Goal: Obtain resource: Obtain resource

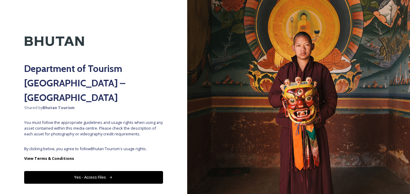
click at [120, 171] on button "Yes - Access Files" at bounding box center [93, 177] width 139 height 12
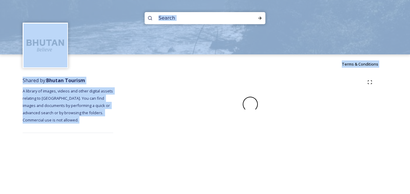
click at [120, 162] on div "Terms & Conditions Shared by: Bhutan Tourism A library of images, videos and ot…" at bounding box center [205, 97] width 410 height 194
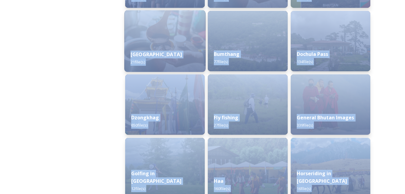
scroll to position [214, 0]
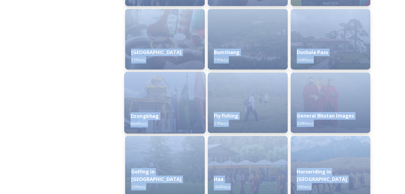
click at [166, 96] on img at bounding box center [165, 103] width 82 height 62
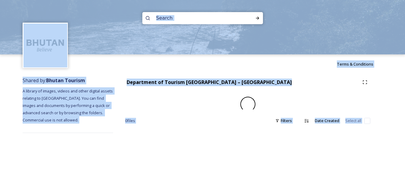
click at [166, 96] on div "Department of Tourism [GEOGRAPHIC_DATA] – Brand Centre 0 file s Filters Date Cr…" at bounding box center [248, 105] width 270 height 62
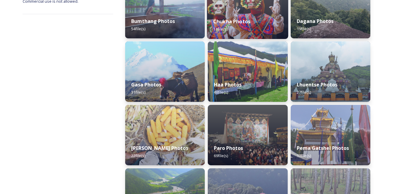
scroll to position [120, 0]
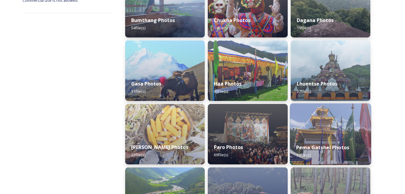
click at [314, 137] on img at bounding box center [331, 134] width 82 height 62
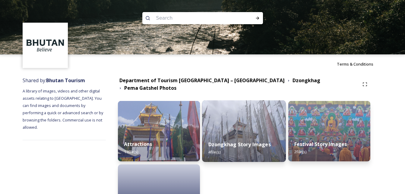
scroll to position [55, 0]
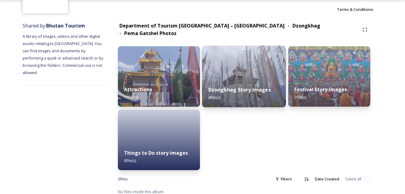
click at [257, 86] on strong "Dzongkhag Story Images" at bounding box center [240, 89] width 62 height 7
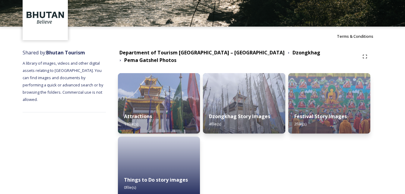
scroll to position [28, 0]
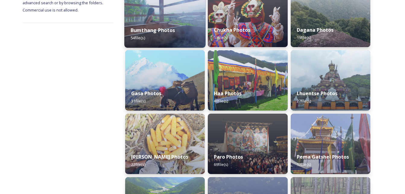
scroll to position [25, 0]
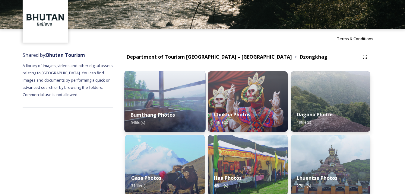
click at [169, 109] on div "Bumthang Photos 54 file(s)" at bounding box center [165, 118] width 82 height 27
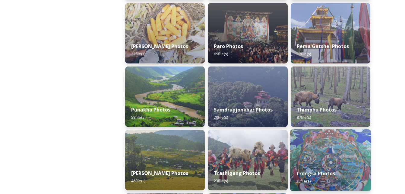
scroll to position [220, 0]
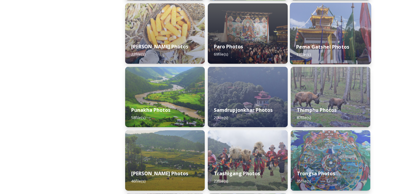
click at [328, 33] on img at bounding box center [331, 34] width 82 height 62
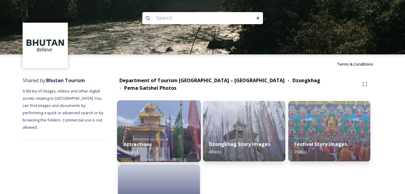
click at [162, 126] on img at bounding box center [159, 131] width 84 height 62
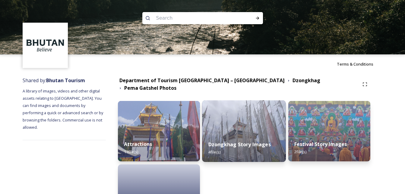
scroll to position [55, 0]
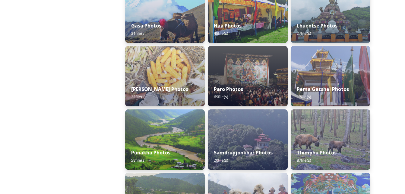
scroll to position [175, 0]
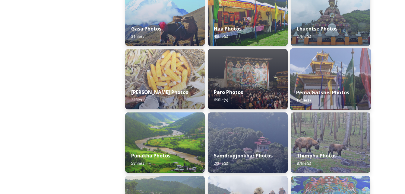
click at [346, 82] on img at bounding box center [331, 79] width 82 height 62
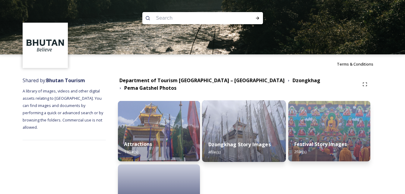
scroll to position [55, 0]
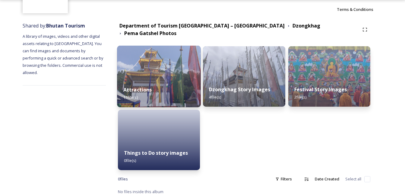
click at [136, 95] on span "11 file(s)" at bounding box center [130, 97] width 14 height 5
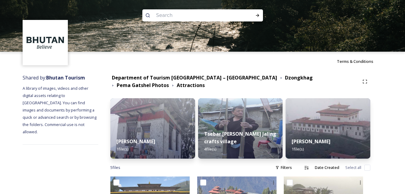
scroll to position [97, 0]
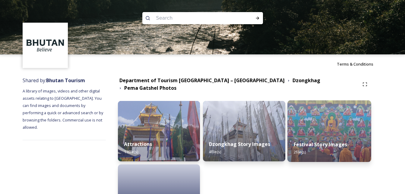
click at [315, 122] on img at bounding box center [330, 131] width 84 height 62
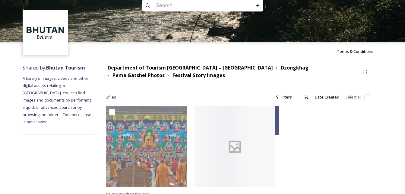
scroll to position [19, 0]
